Goal: Find specific page/section: Find specific page/section

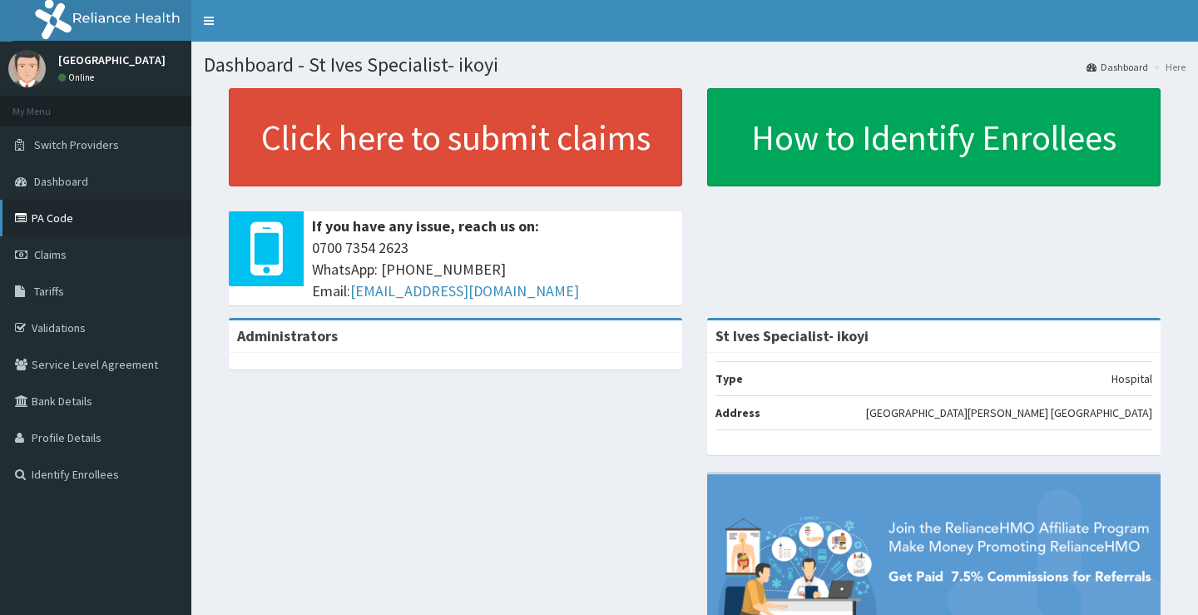
click at [71, 216] on link "PA Code" at bounding box center [95, 218] width 191 height 37
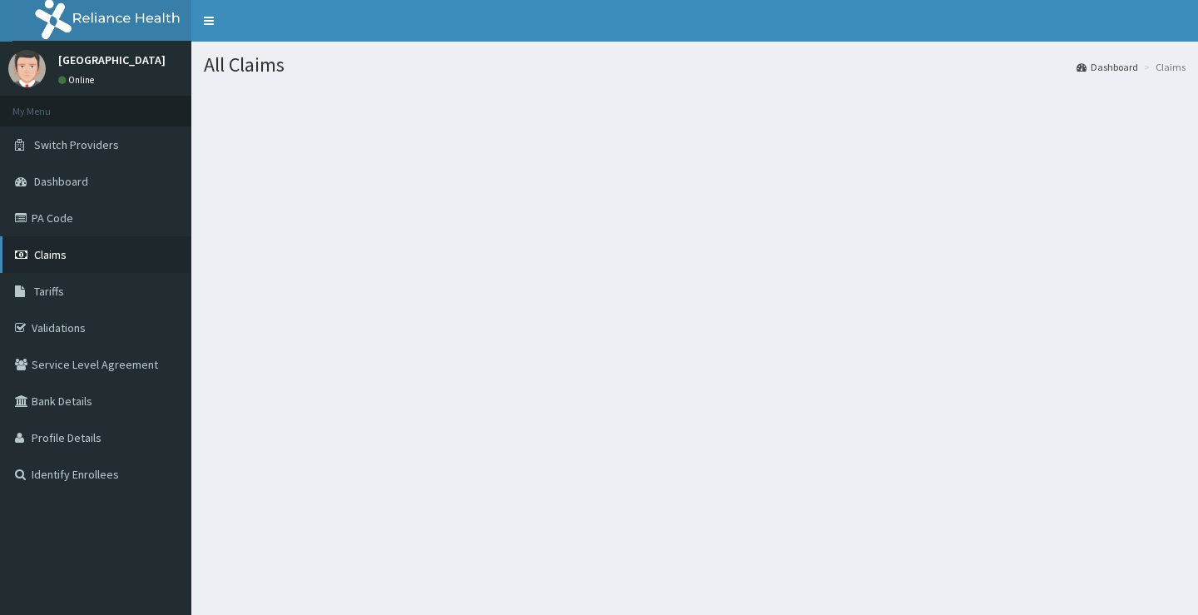
click at [67, 250] on span "Claims" at bounding box center [50, 254] width 32 height 15
click at [66, 255] on span "Claims" at bounding box center [50, 254] width 32 height 15
